Goal: Communication & Community: Answer question/provide support

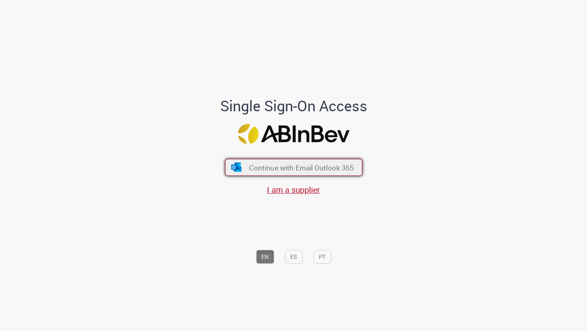
click at [311, 163] on span "Continue with Email Outlook 365" at bounding box center [301, 167] width 105 height 9
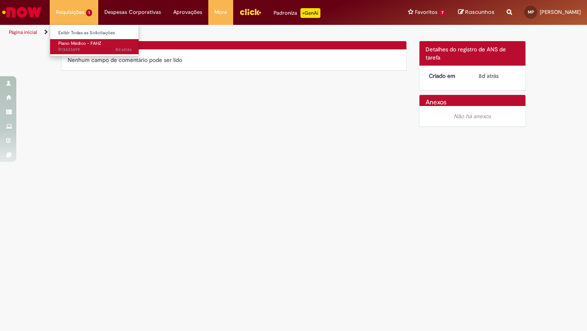
click at [80, 42] on span "Plano Médico - FAHZ" at bounding box center [79, 43] width 43 height 6
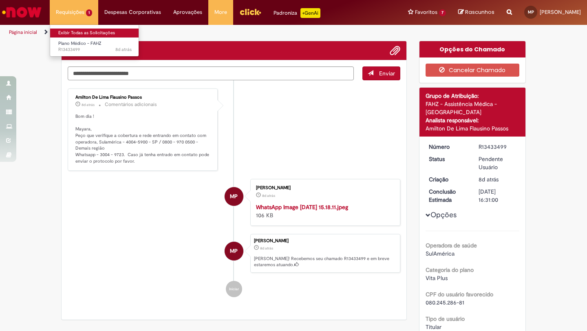
click at [80, 33] on link "Exibir Todas as Solicitações" at bounding box center [95, 33] width 90 height 9
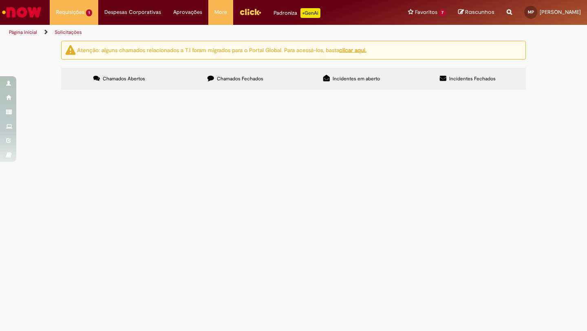
click at [0, 0] on span "Minha médica dermatologista solicitou um "ultrassom dermatológico com doppler d…" at bounding box center [0, 0] width 0 height 0
click at [0, 0] on span "Plano Médico - FAHZ" at bounding box center [0, 0] width 0 height 0
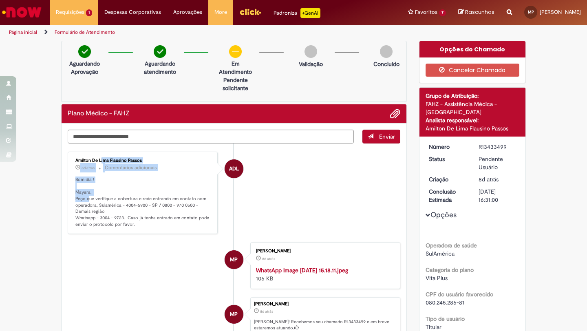
drag, startPoint x: 91, startPoint y: 133, endPoint x: 90, endPoint y: 156, distance: 22.9
click at [90, 156] on div "Amilton De Lima Flausino Passos 8d atrás 8 dias atrás Comentários adicionais Bo…" at bounding box center [142, 193] width 145 height 78
click at [184, 209] on p "Bom dia ! Mayara, Peço que verifique a cobertura e rede entrando em contato com…" at bounding box center [143, 202] width 136 height 51
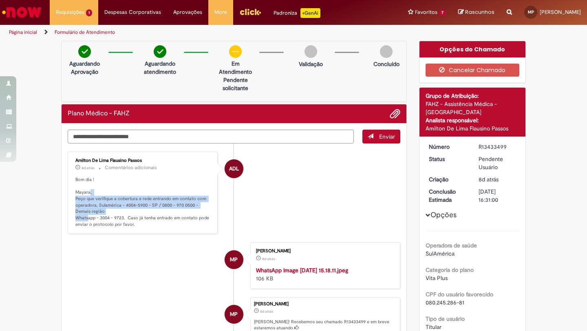
drag, startPoint x: 90, startPoint y: 195, endPoint x: 91, endPoint y: 218, distance: 22.9
click at [87, 218] on p "Bom dia ! Mayara, Peço que verifique a cobertura e rede entrando em contato com…" at bounding box center [143, 202] width 136 height 51
click at [153, 211] on p "Bom dia ! Mayara, Peço que verifique a cobertura e rede entrando em contato com…" at bounding box center [143, 202] width 136 height 51
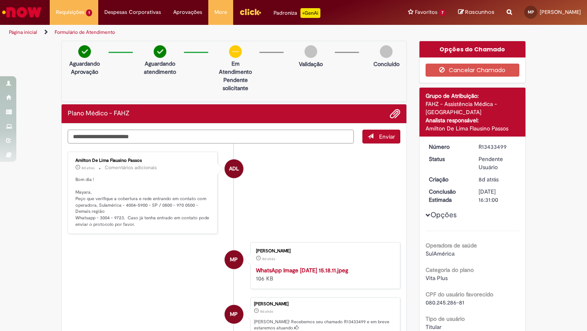
click at [171, 139] on textarea "Digite sua mensagem aqui..." at bounding box center [211, 137] width 286 height 14
type textarea "*"
type textarea "******"
click at [387, 135] on span "Enviar" at bounding box center [387, 136] width 16 height 7
